Goal: Task Accomplishment & Management: Manage account settings

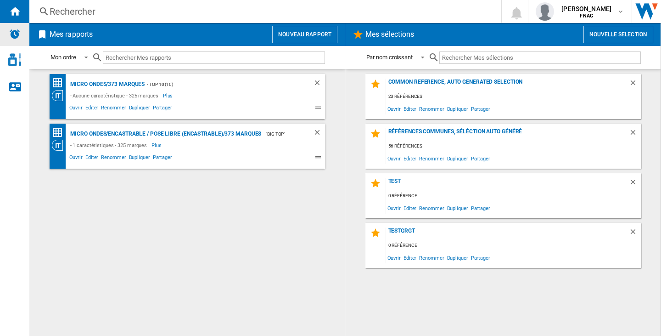
click at [16, 34] on img "Alertes" at bounding box center [14, 33] width 11 height 11
click at [596, 3] on div "aurelie proia FNAC" at bounding box center [580, 11] width 89 height 18
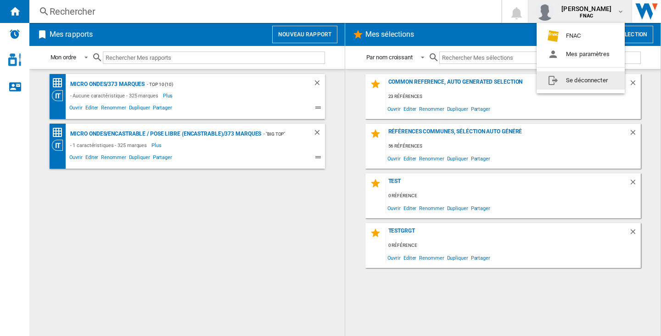
click at [583, 82] on button "Se déconnecter" at bounding box center [581, 80] width 88 height 18
